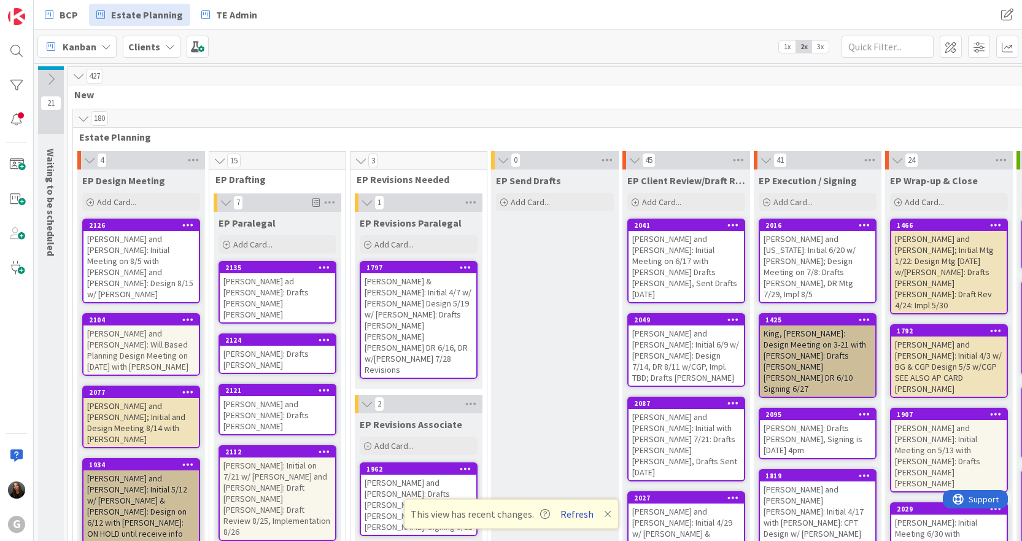
click at [577, 514] on button "Refresh" at bounding box center [577, 514] width 42 height 16
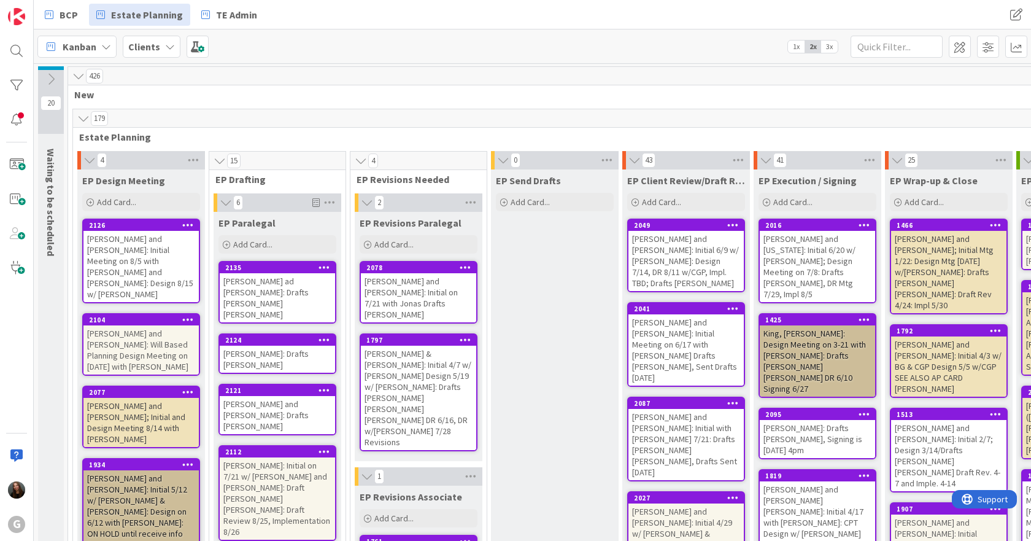
click at [161, 252] on div "[PERSON_NAME] and [PERSON_NAME]: Initial Meeting on 8/5 with [PERSON_NAME] and …" at bounding box center [140, 266] width 115 height 71
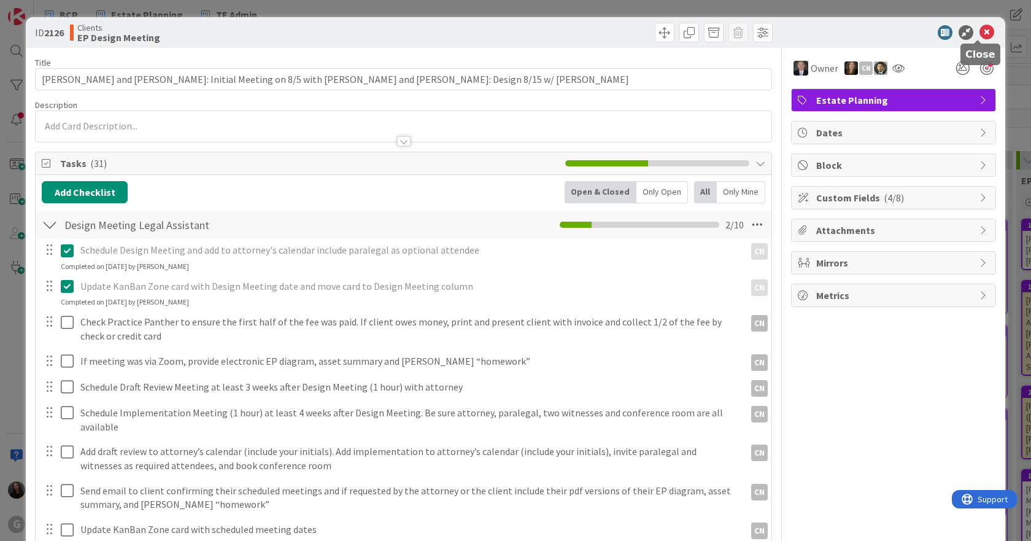
click at [980, 33] on icon at bounding box center [987, 32] width 15 height 15
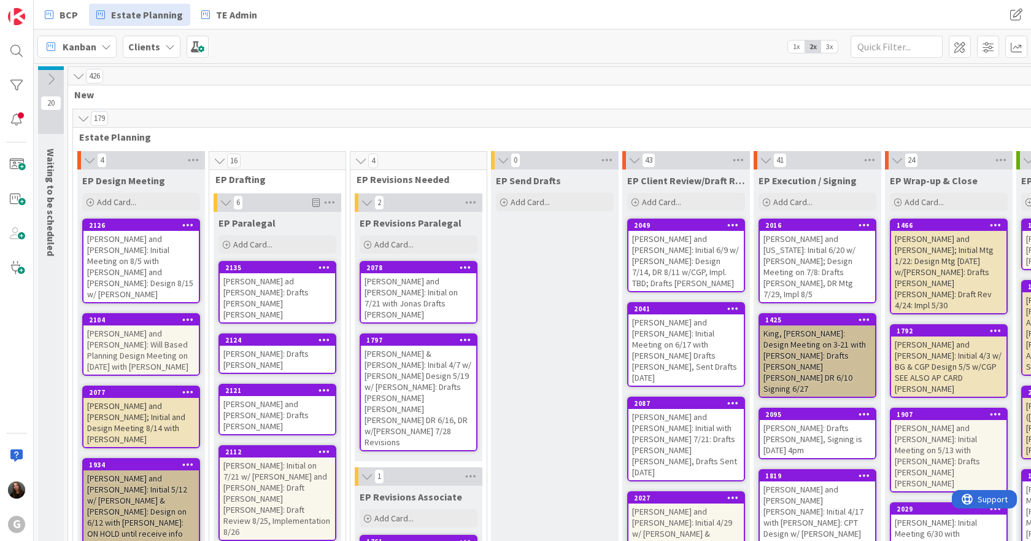
click at [262, 293] on div "[PERSON_NAME] ad [PERSON_NAME]: Drafts [PERSON_NAME] [PERSON_NAME]" at bounding box center [277, 297] width 115 height 49
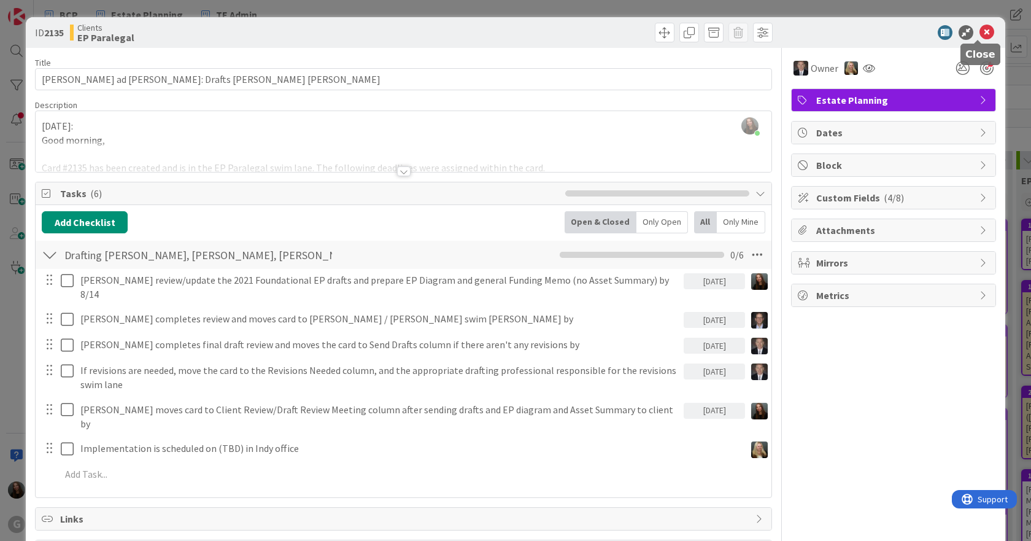
click at [980, 30] on icon at bounding box center [987, 32] width 15 height 15
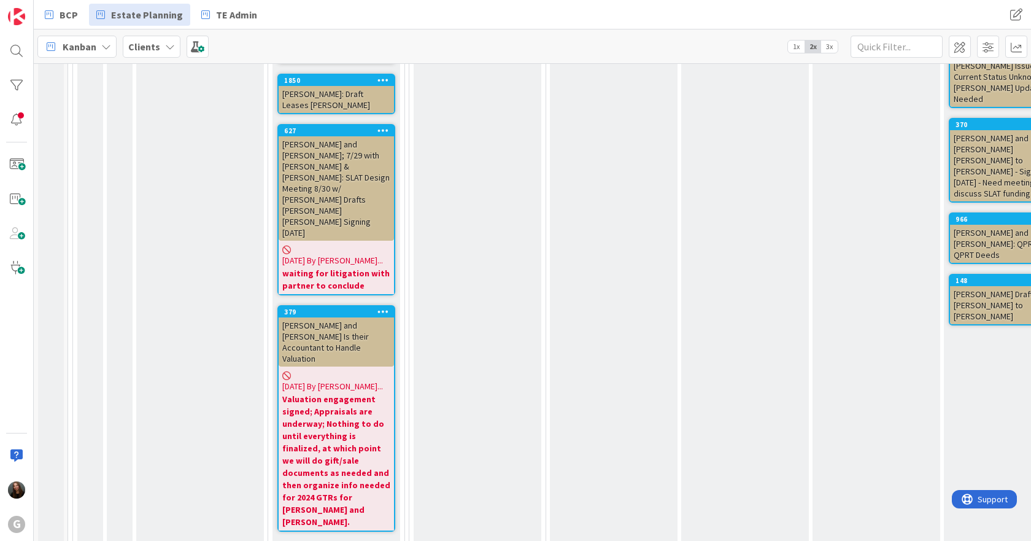
scroll to position [6384, 0]
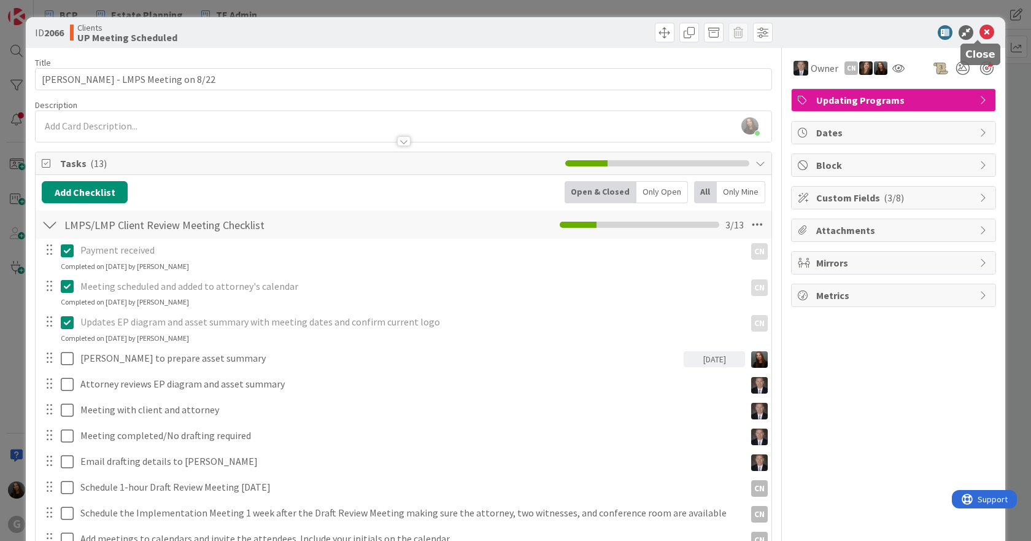
click at [980, 31] on icon at bounding box center [987, 32] width 15 height 15
